Goal: Check status: Check status

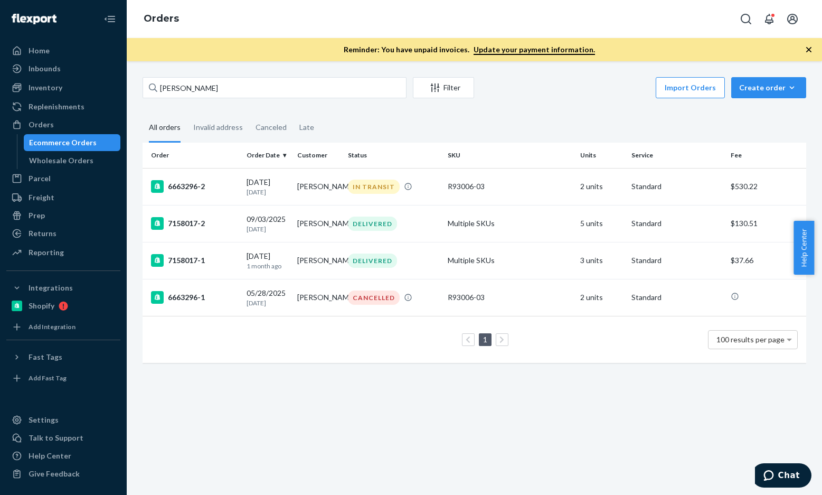
type input "Kathryn Oliff"
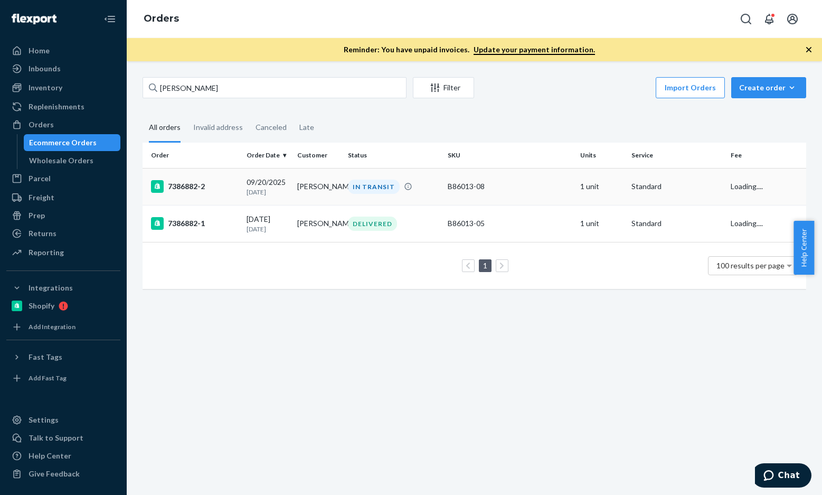
click at [203, 185] on div "7386882-2" at bounding box center [194, 186] width 87 height 13
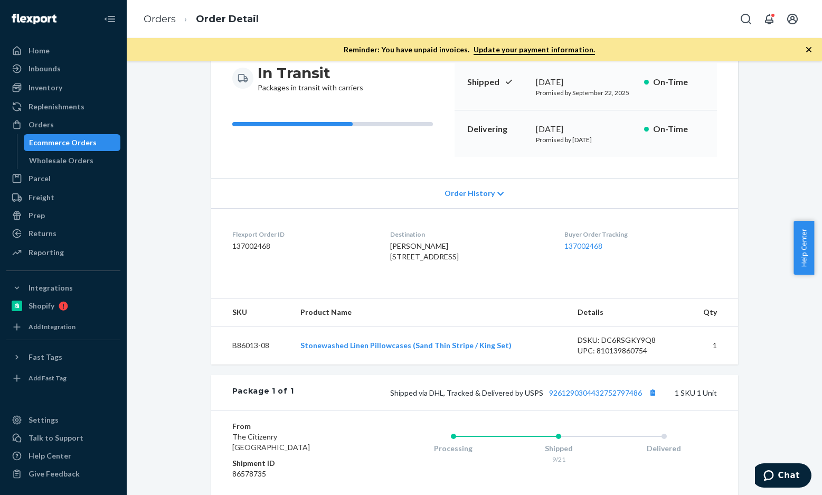
scroll to position [211, 0]
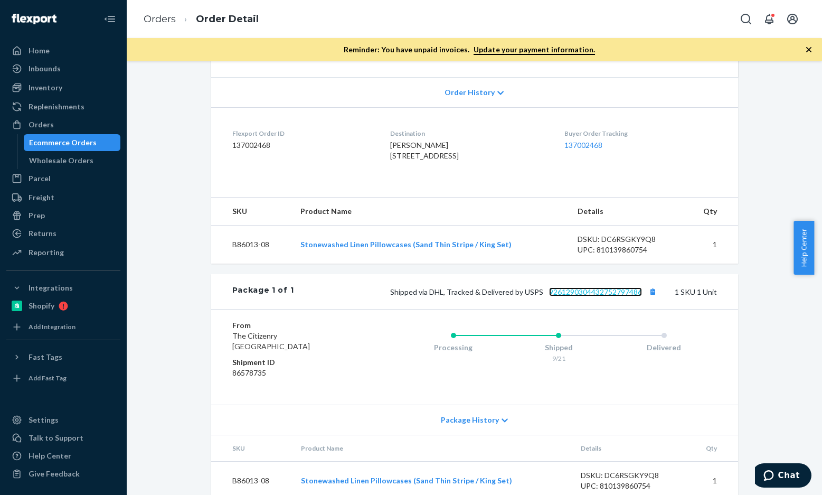
click at [559, 296] on link "9261290304432752797486" at bounding box center [595, 291] width 93 height 9
click at [161, 23] on link "Orders" at bounding box center [160, 19] width 32 height 12
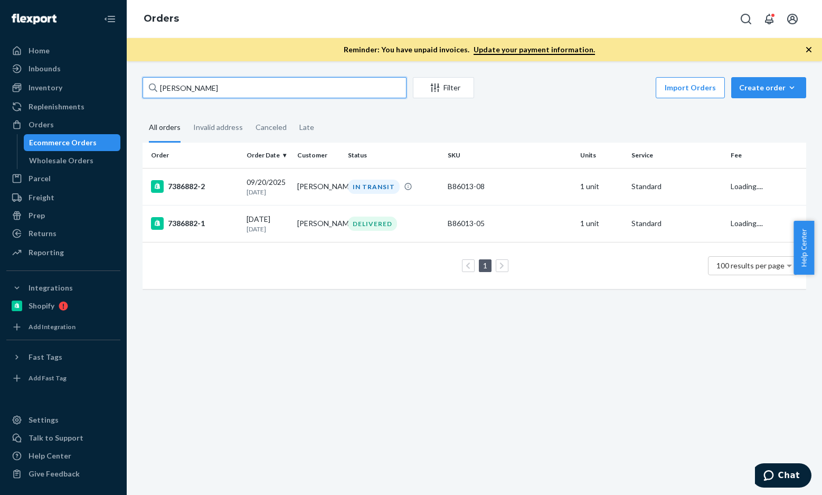
click at [227, 80] on input "Kathryn Oliff" at bounding box center [275, 87] width 264 height 21
paste input "Sarah Evans"
type input "Sarah Evans"
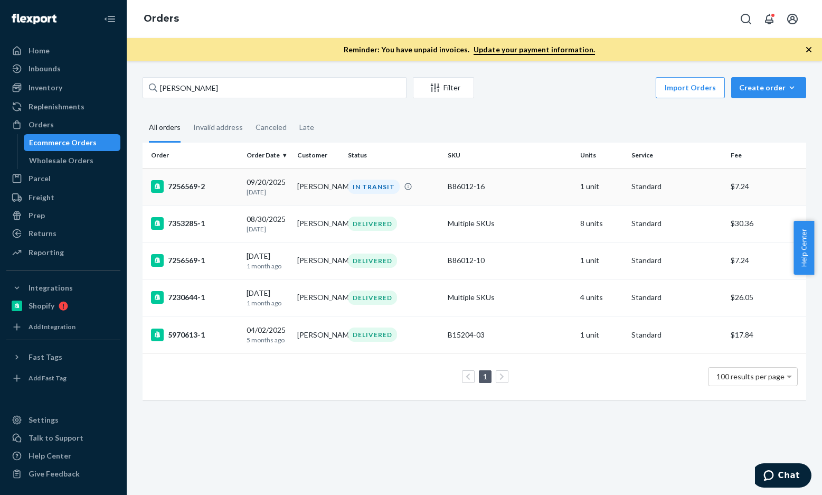
click at [193, 183] on div "7256569-2" at bounding box center [194, 186] width 87 height 13
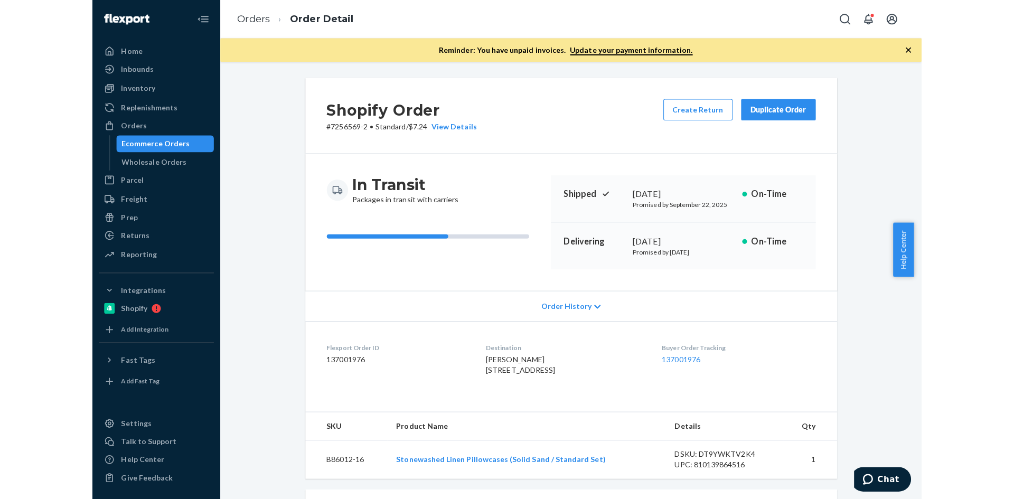
scroll to position [211, 0]
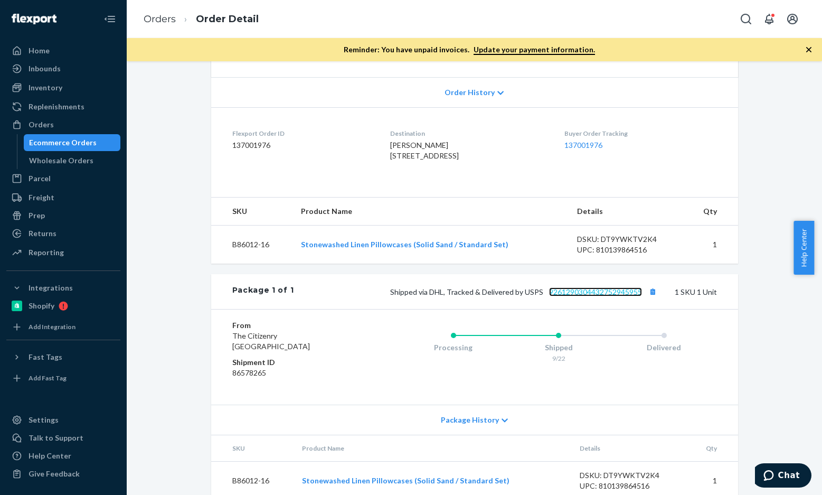
click at [608, 296] on link "9261290304432752945955" at bounding box center [595, 291] width 93 height 9
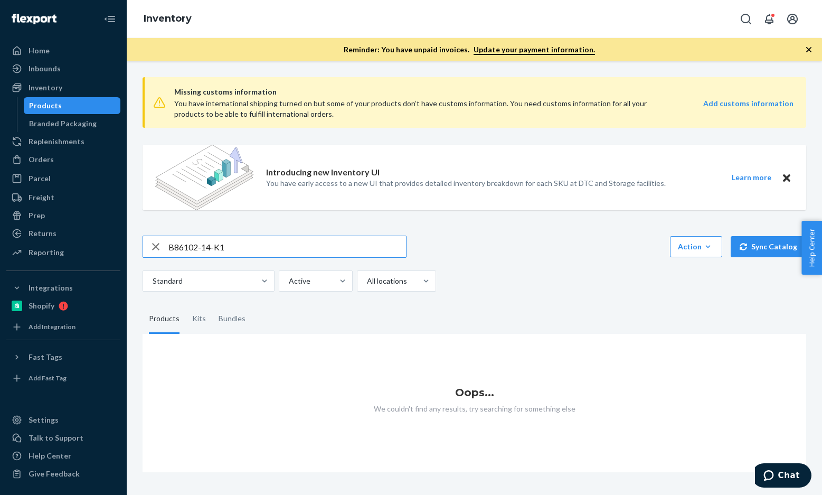
click at [223, 245] on input "B86102-14-K1" at bounding box center [288, 246] width 238 height 21
paste input "015-08"
click at [198, 245] on input "B86015-08" at bounding box center [288, 246] width 238 height 21
paste input "R93016-06"
type input "R93016-06"
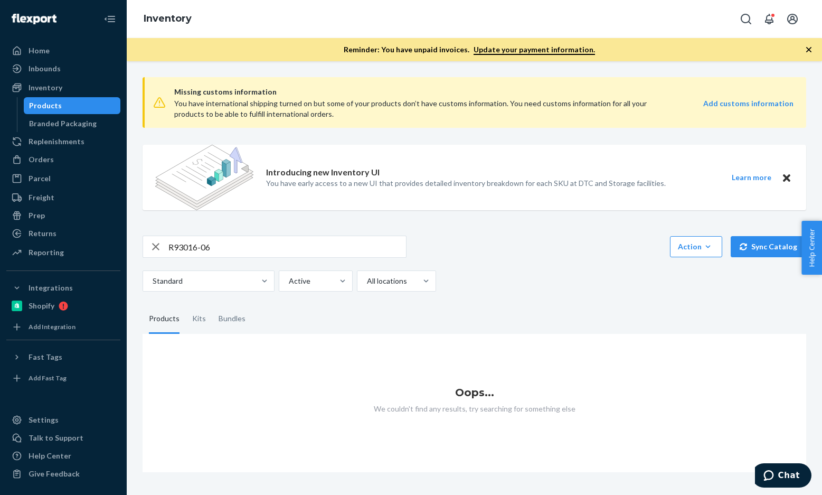
click at [228, 316] on div "Bundles" at bounding box center [232, 319] width 27 height 30
click at [212, 304] on input "Bundles" at bounding box center [212, 304] width 0 height 0
click at [162, 320] on div "Products" at bounding box center [164, 319] width 31 height 30
click at [143, 304] on input "Products" at bounding box center [143, 304] width 0 height 0
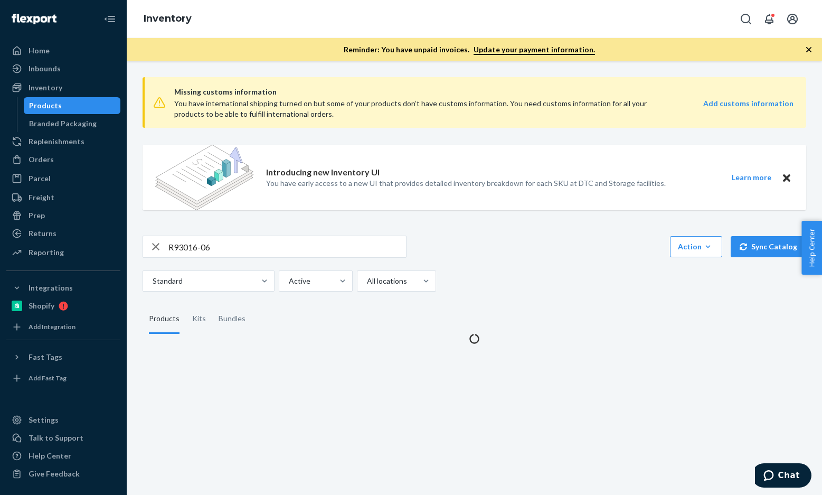
click at [199, 243] on input "R93016-06" at bounding box center [288, 246] width 238 height 21
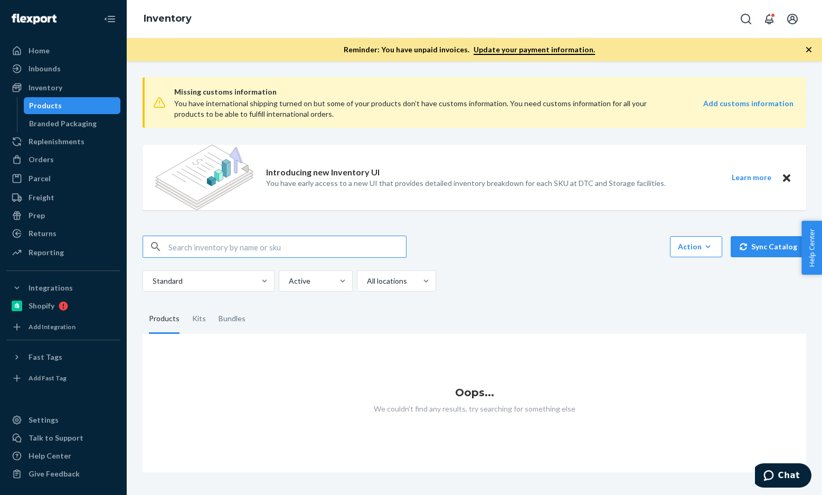
click at [225, 246] on input "text" at bounding box center [288, 246] width 238 height 21
paste input "R93019-03"
click at [219, 246] on input "R93019-03" at bounding box center [288, 246] width 238 height 21
click at [220, 320] on div "Bundles" at bounding box center [232, 319] width 27 height 30
click at [212, 304] on input "Bundles" at bounding box center [212, 304] width 0 height 0
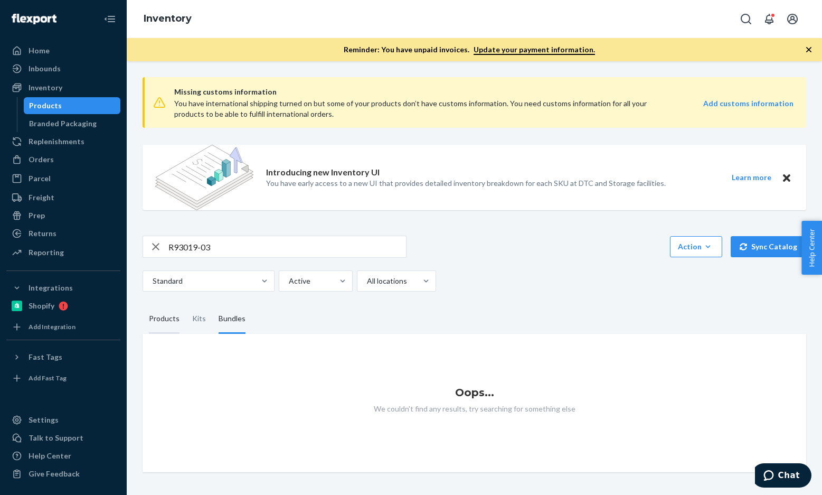
click at [157, 316] on div "Products" at bounding box center [164, 319] width 31 height 30
click at [143, 304] on input "Products" at bounding box center [143, 304] width 0 height 0
click at [260, 257] on input "R93019-03" at bounding box center [288, 246] width 238 height 21
paste input "Lalita Hand-Knotted Area Rug"
click at [261, 240] on input "Lalita Hand-Knotted Area Rug" at bounding box center [288, 246] width 238 height 21
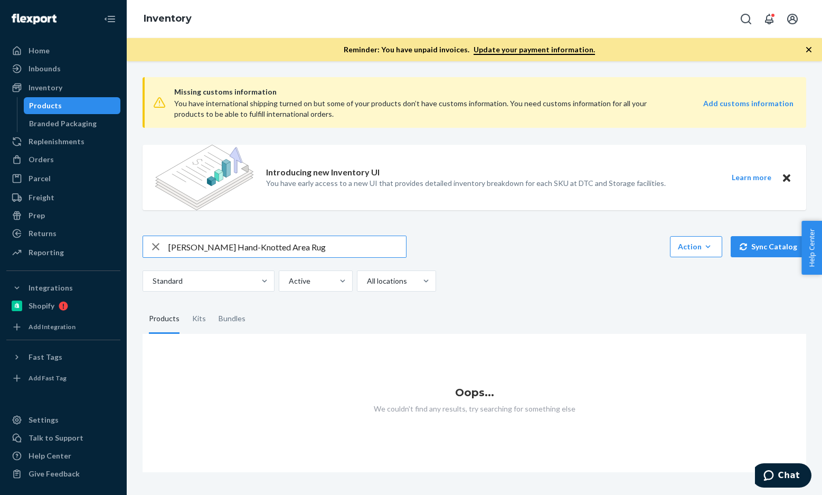
paste input "R93019-03"
click at [228, 236] on input "R93019-03" at bounding box center [288, 246] width 238 height 21
paste input "B86002-02"
type input "B86002-02"
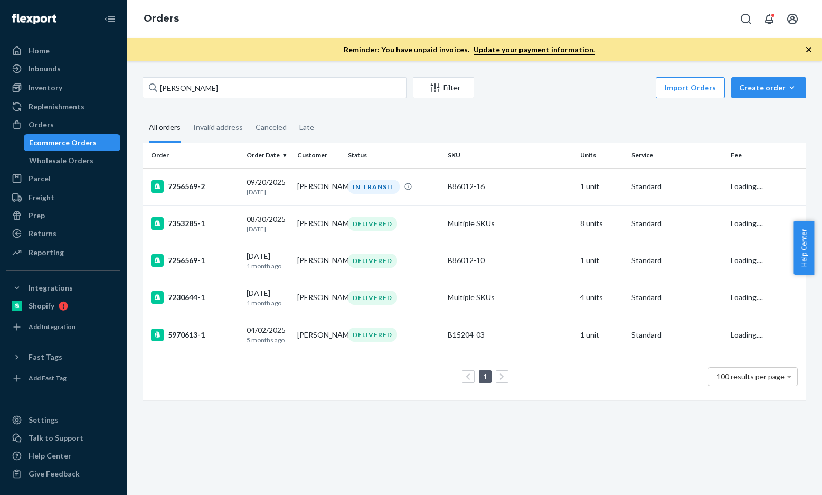
click at [250, 99] on div "[PERSON_NAME] Filter Import Orders Create order Ecommerce order Removal order" at bounding box center [475, 89] width 664 height 24
click at [249, 83] on input "[PERSON_NAME]" at bounding box center [275, 87] width 264 height 21
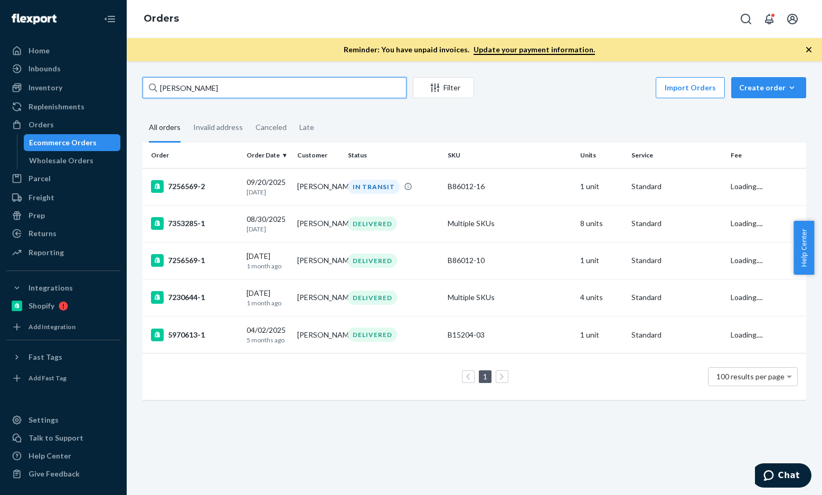
paste input "[PERSON_NAME]"
type input "[PERSON_NAME]"
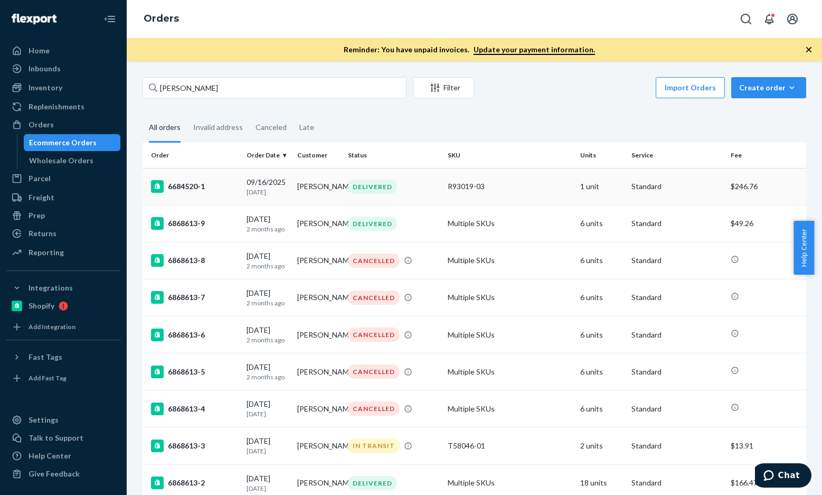
click at [194, 186] on div "6684520-1" at bounding box center [194, 186] width 87 height 13
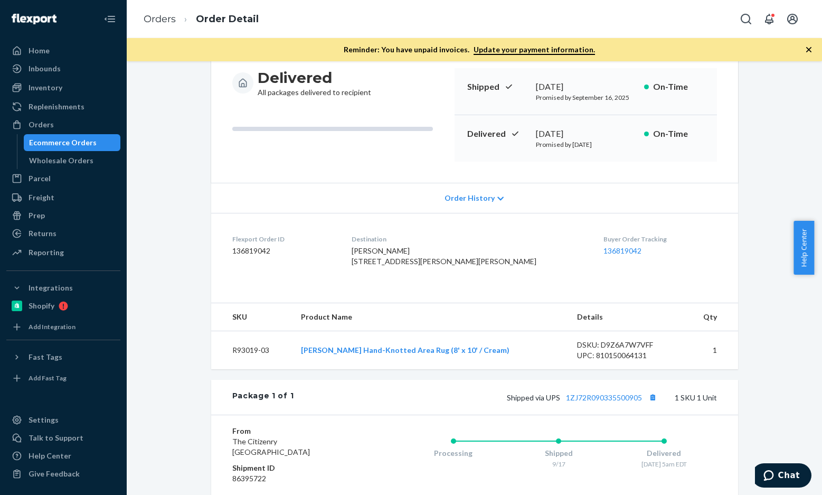
scroll to position [211, 0]
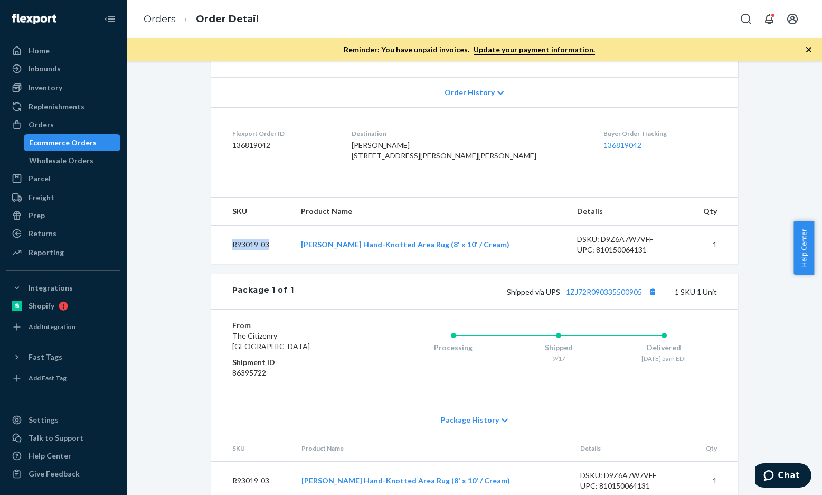
drag, startPoint x: 267, startPoint y: 264, endPoint x: 226, endPoint y: 265, distance: 41.2
click at [226, 264] on td "R93019-03" at bounding box center [251, 245] width 81 height 39
copy td "R93019-03"
click at [156, 22] on link "Orders" at bounding box center [160, 19] width 32 height 12
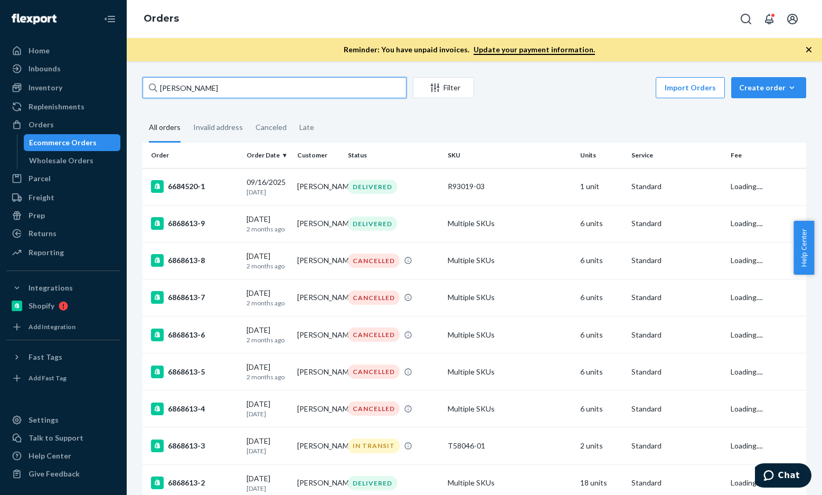
click at [234, 88] on input "[PERSON_NAME]" at bounding box center [275, 87] width 264 height 21
paste input "[PERSON_NAME]"
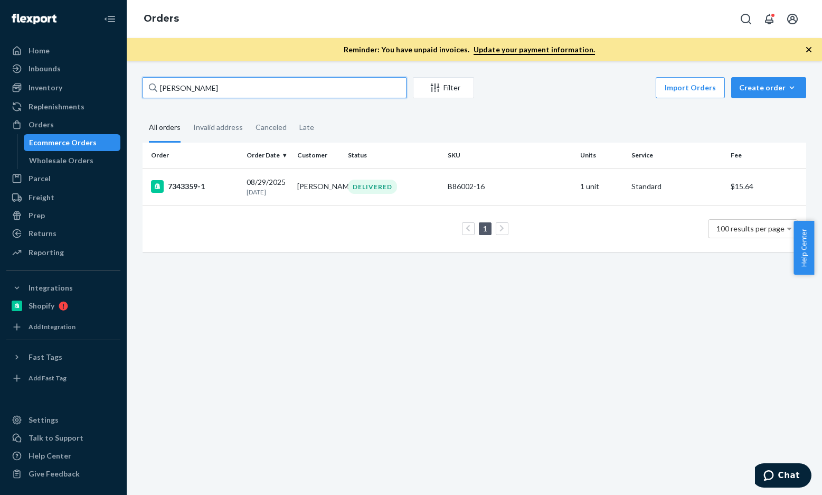
paste input "[PERSON_NAME]"
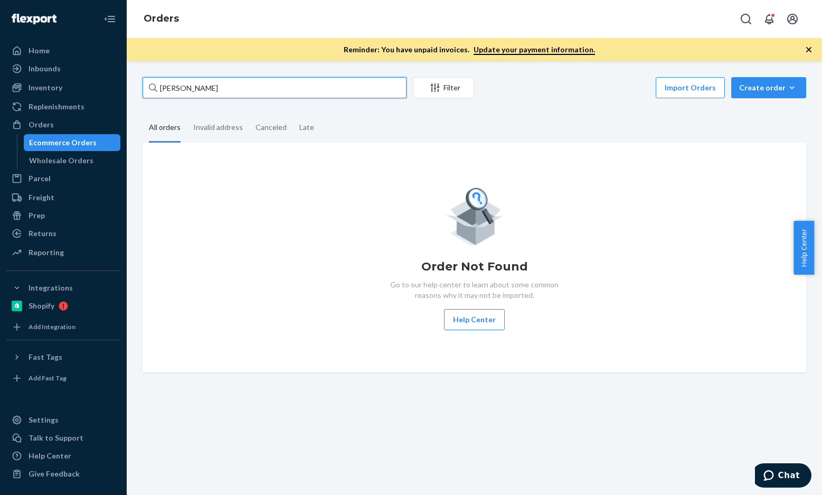
click at [235, 86] on input "[PERSON_NAME]" at bounding box center [275, 87] width 264 height 21
paste input "[PERSON_NAME]"
type input "[PERSON_NAME]"
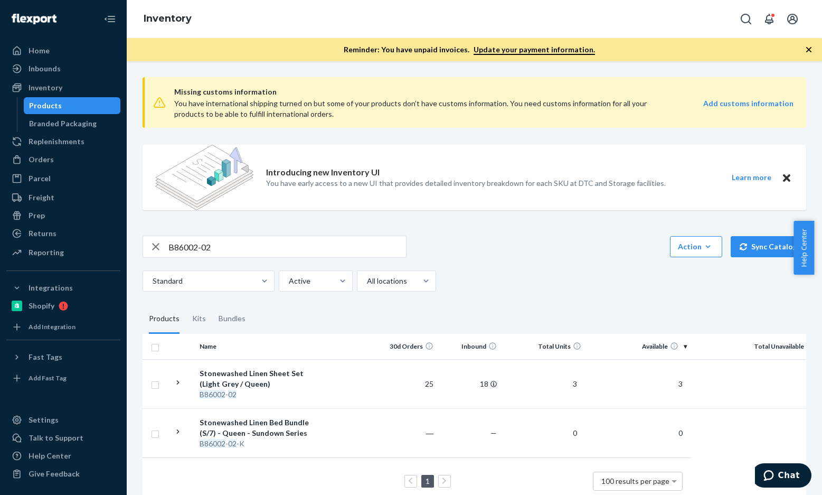
click at [238, 240] on input "B86002-02" at bounding box center [288, 246] width 238 height 21
click at [217, 239] on input "B86002-02" at bounding box center [288, 246] width 238 height 21
paste input "102-14-K1"
type input "B86102-14-K1"
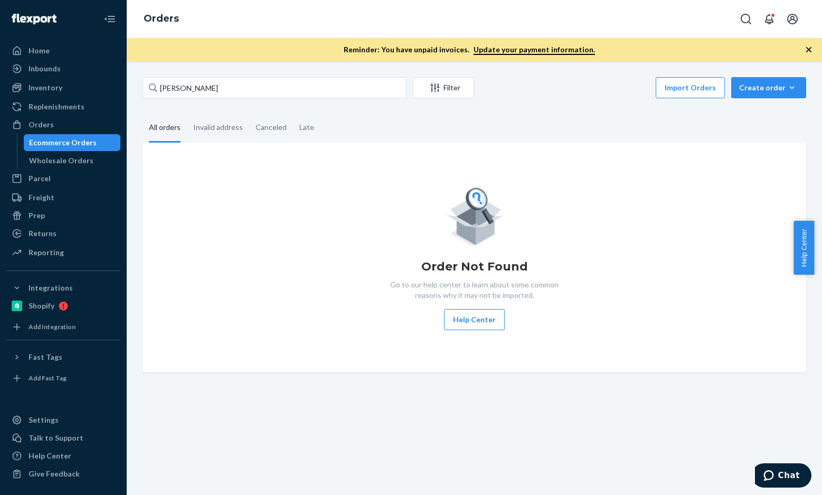
type input "[PERSON_NAME]"
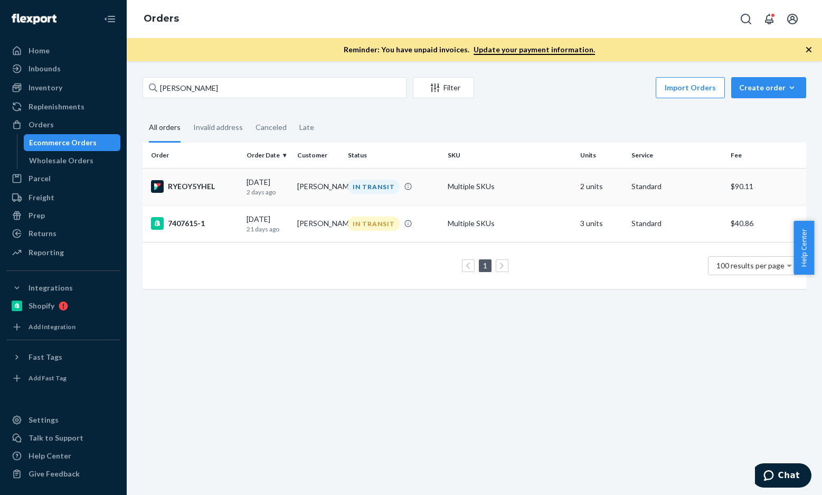
click at [195, 183] on div "RYEOY5YHEL" at bounding box center [194, 186] width 87 height 13
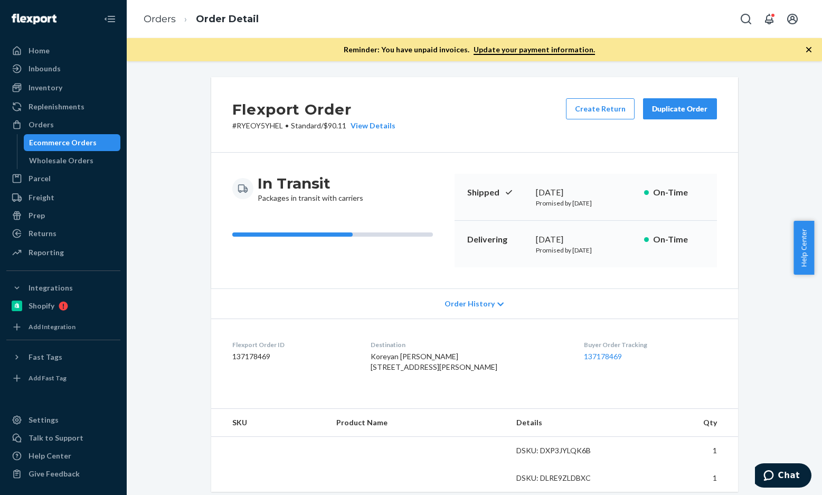
scroll to position [106, 0]
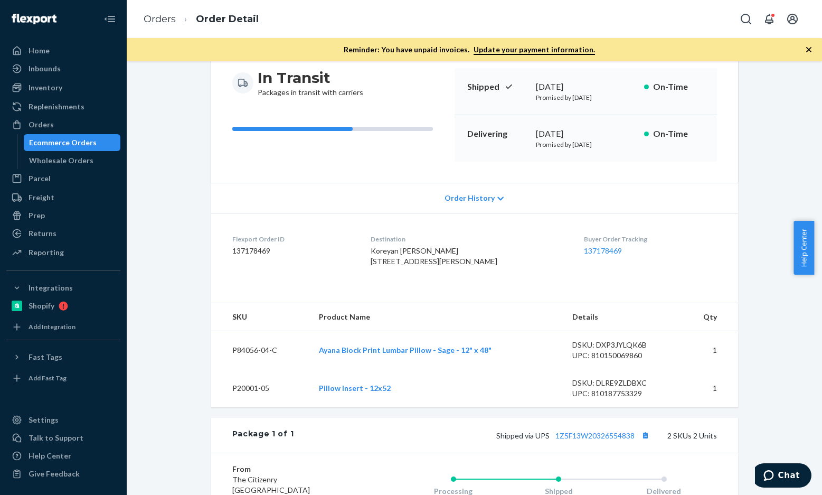
click at [583, 436] on div "Flexport Order # RYEOY5YHEL • Standard / $90.11 View Details Create Return Dupl…" at bounding box center [474, 326] width 527 height 710
click at [601, 440] on link "1Z5F13W20326554838" at bounding box center [595, 435] width 79 height 9
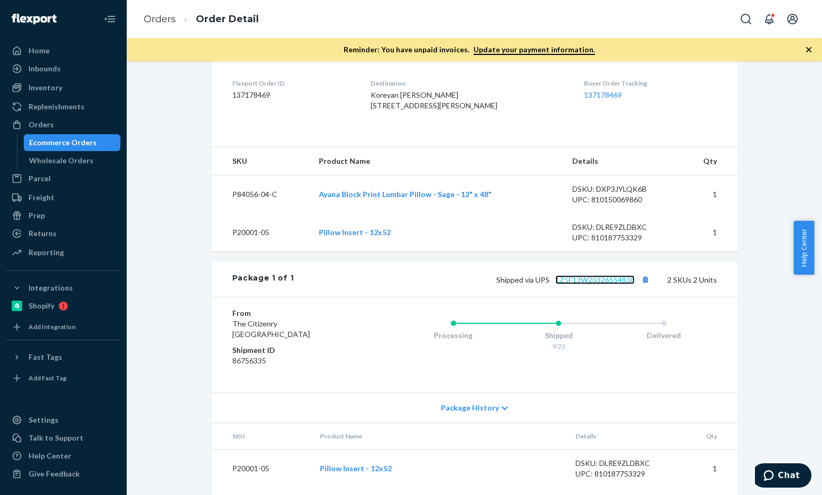
scroll to position [317, 0]
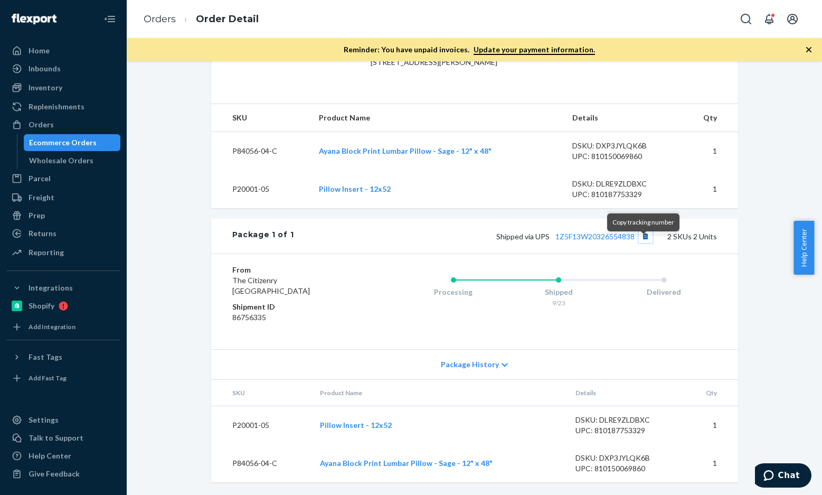
click at [647, 243] on button "Copy tracking number" at bounding box center [646, 236] width 14 height 14
